Goal: Information Seeking & Learning: Learn about a topic

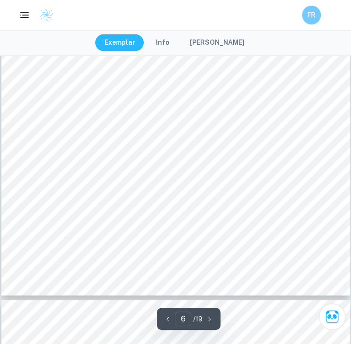
scroll to position [2861, 0]
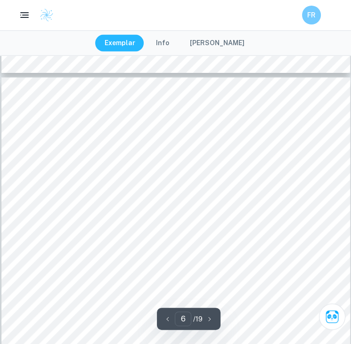
type input "5"
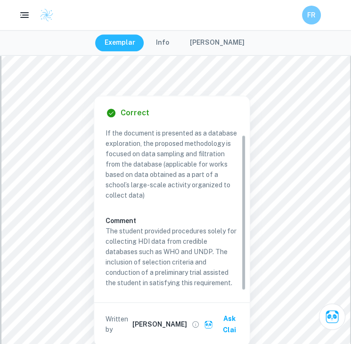
scroll to position [8, 0]
click at [202, 276] on p "The student provided procedures solely for collecting HDI data from credible da…" at bounding box center [171, 257] width 133 height 62
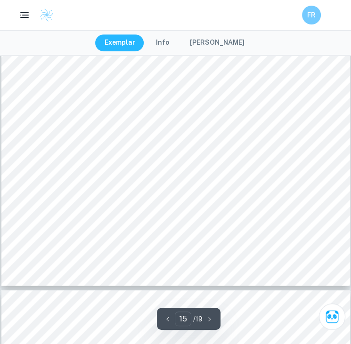
scroll to position [7253, 0]
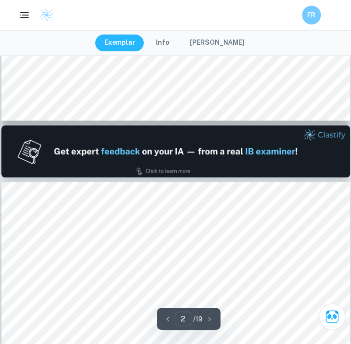
type input "1"
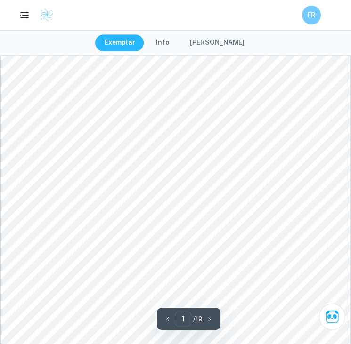
scroll to position [0, 0]
